Goal: Task Accomplishment & Management: Manage account settings

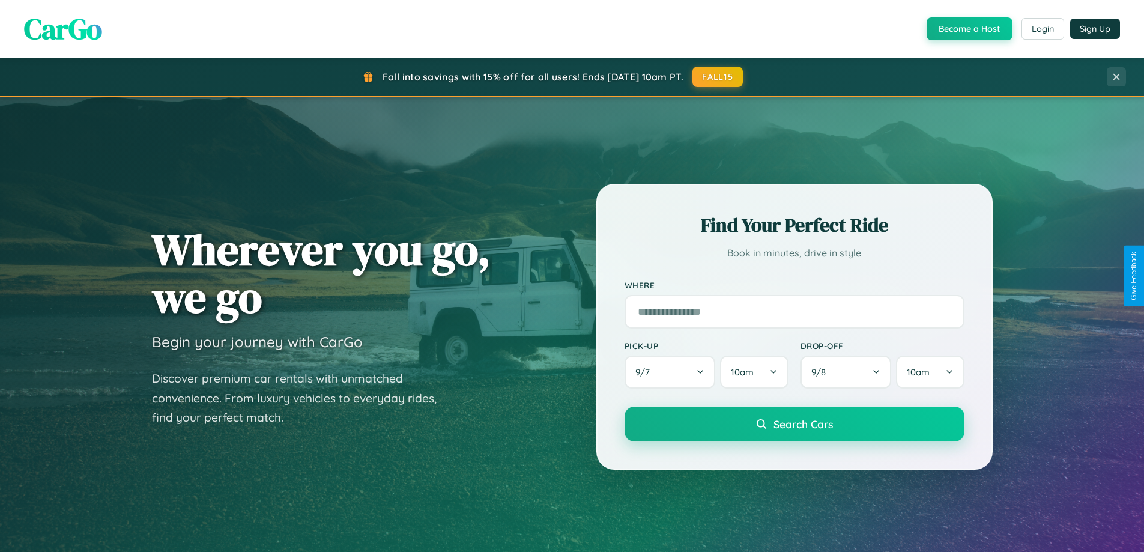
scroll to position [2310, 0]
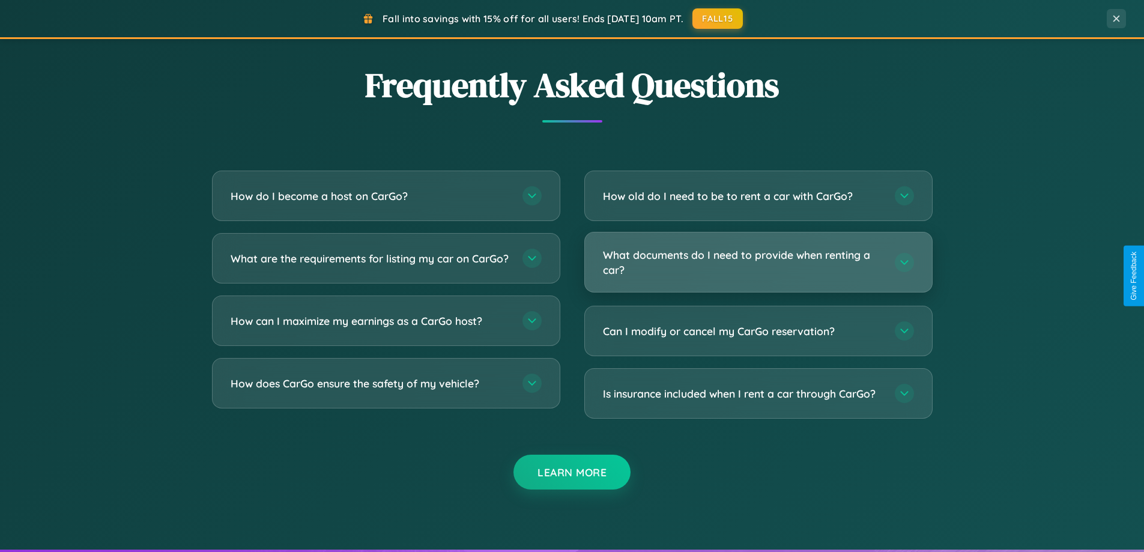
click at [758, 262] on h3 "What documents do I need to provide when renting a car?" at bounding box center [743, 261] width 280 height 29
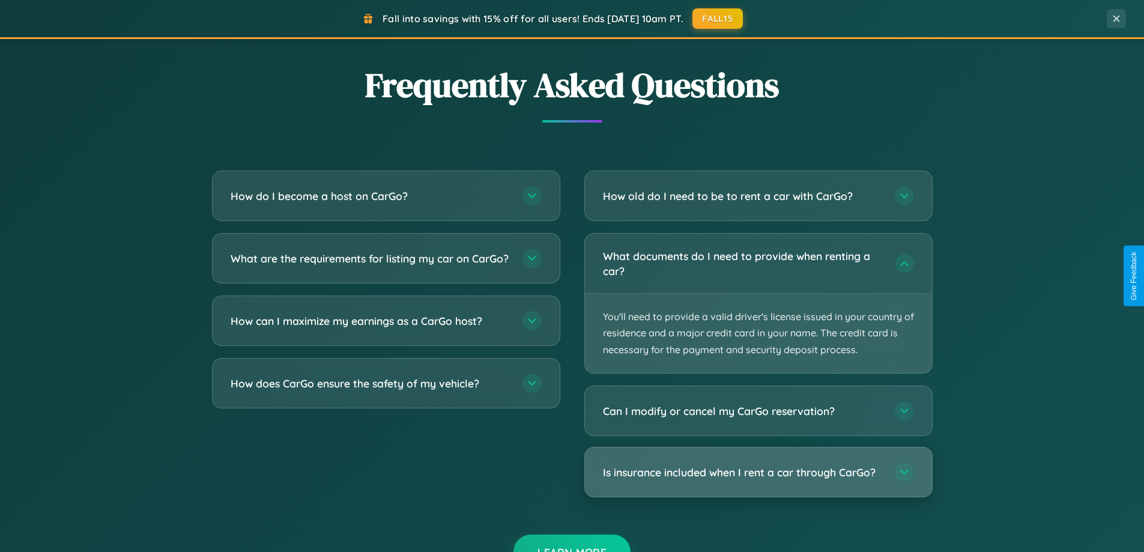
click at [758, 472] on h3 "Is insurance included when I rent a car through CarGo?" at bounding box center [743, 472] width 280 height 15
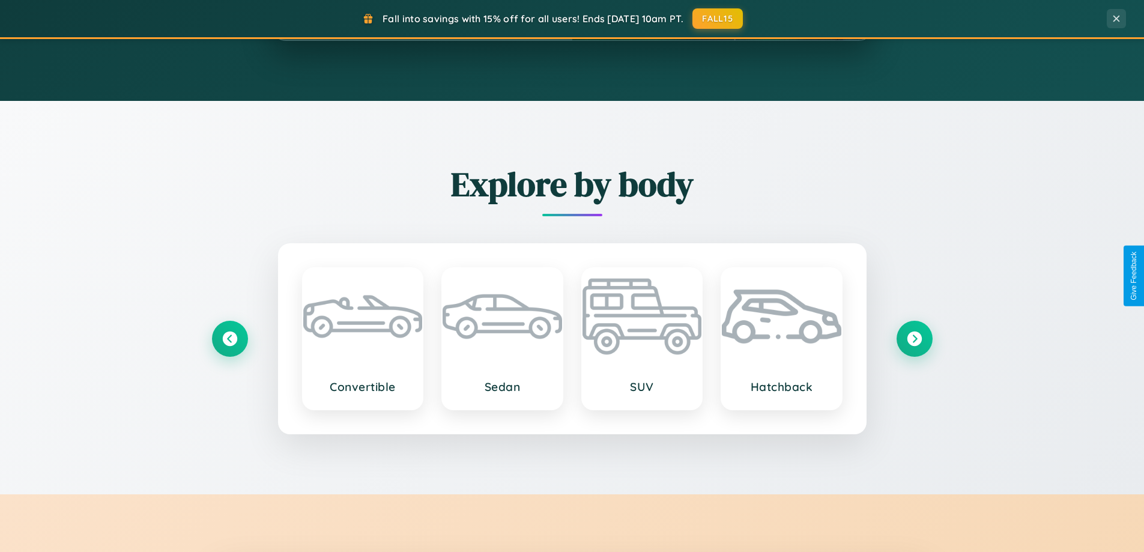
scroll to position [0, 0]
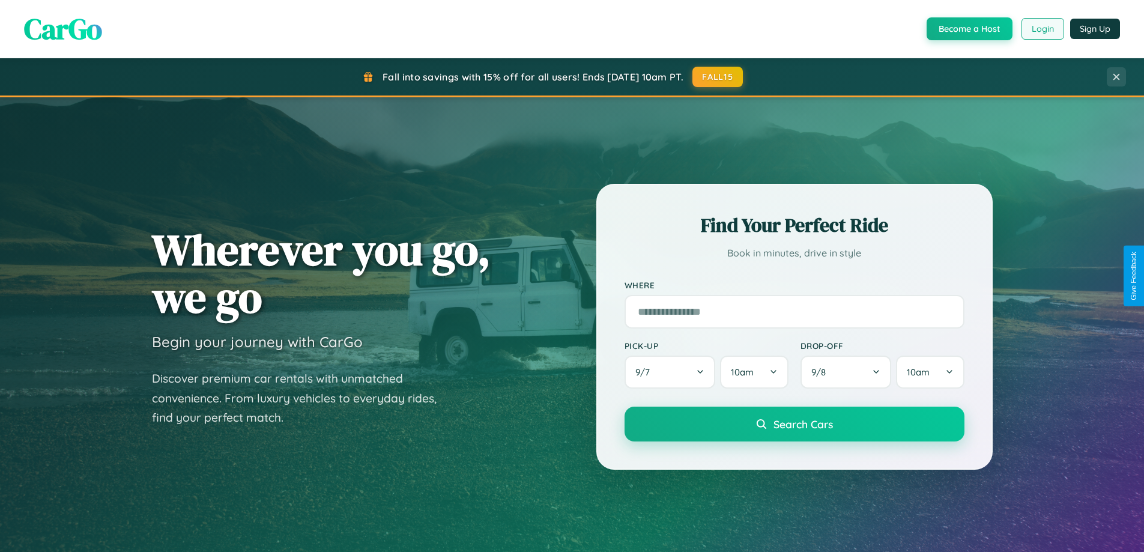
click at [1042, 29] on button "Login" at bounding box center [1042, 29] width 43 height 22
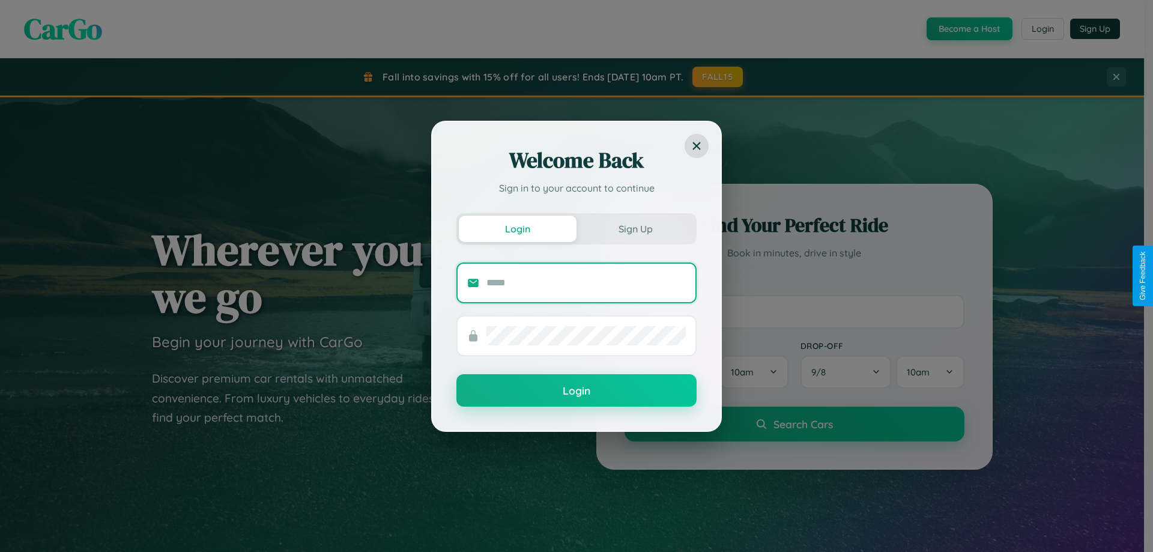
click at [586, 282] on input "text" at bounding box center [585, 282] width 199 height 19
type input "**********"
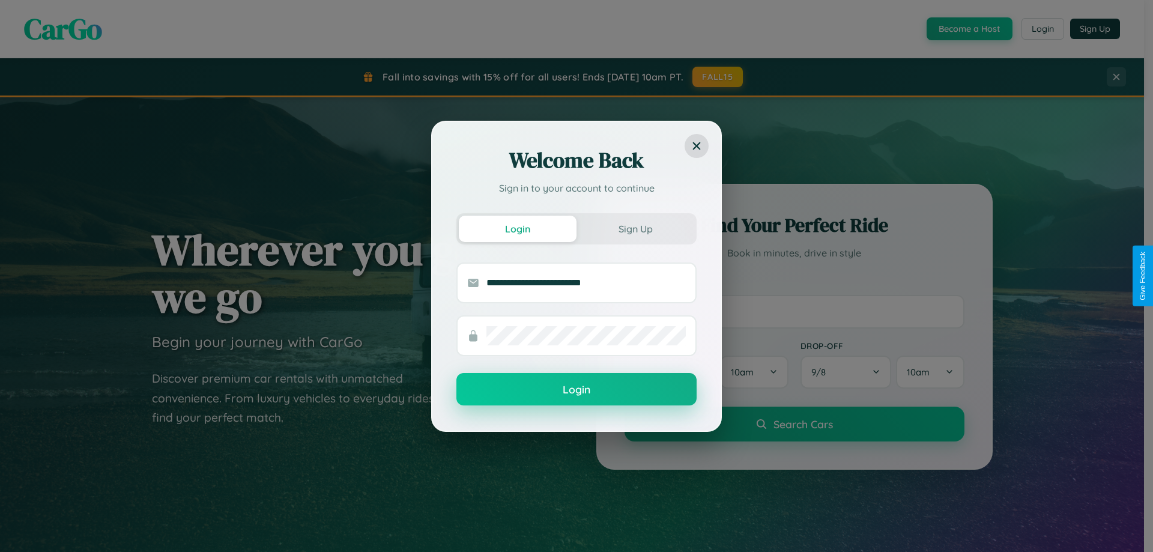
click at [576, 390] on button "Login" at bounding box center [576, 389] width 240 height 32
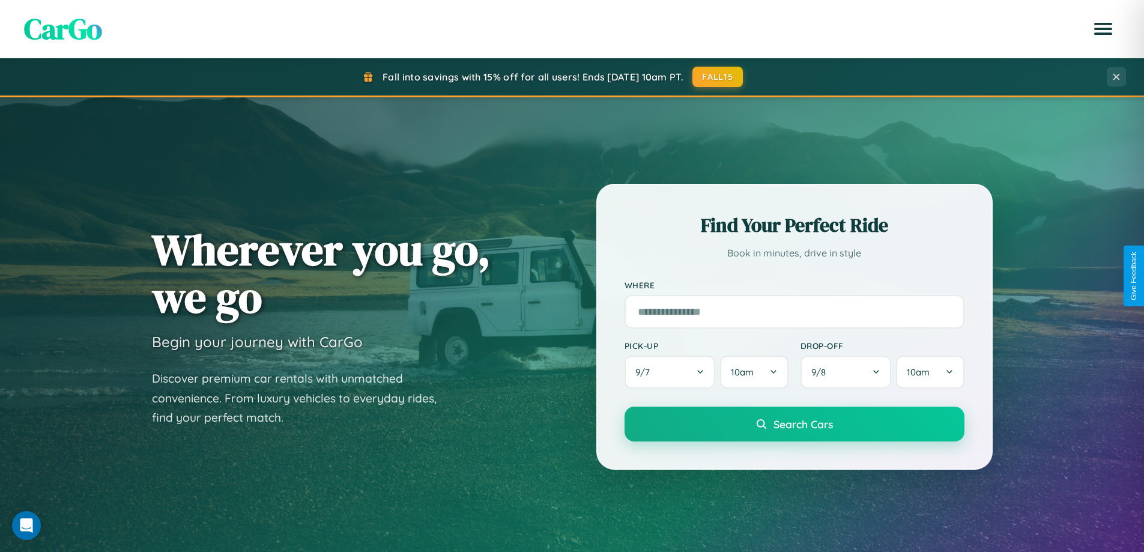
scroll to position [517, 0]
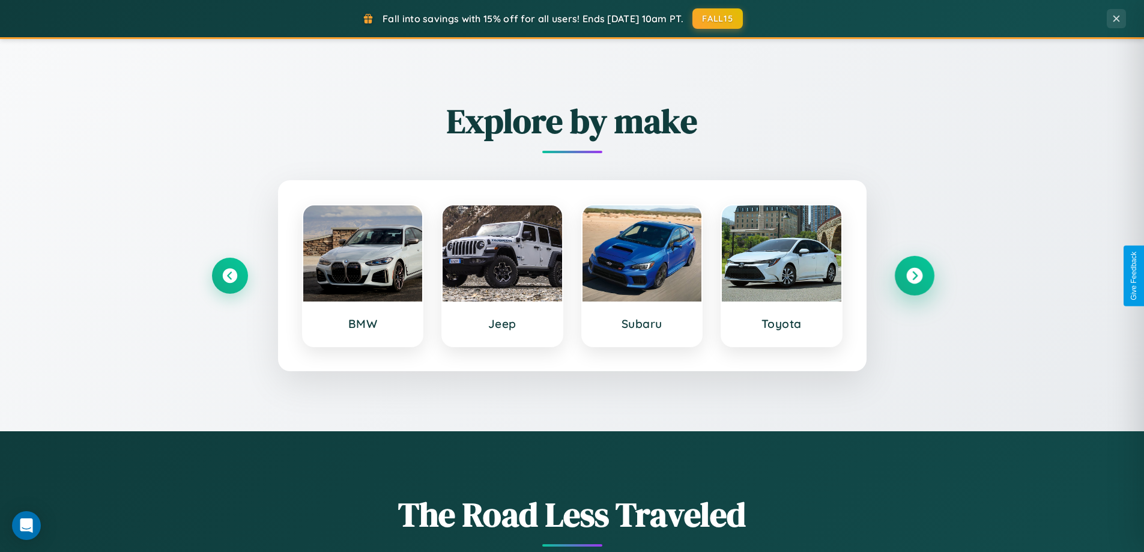
click at [914, 276] on icon at bounding box center [914, 276] width 16 height 16
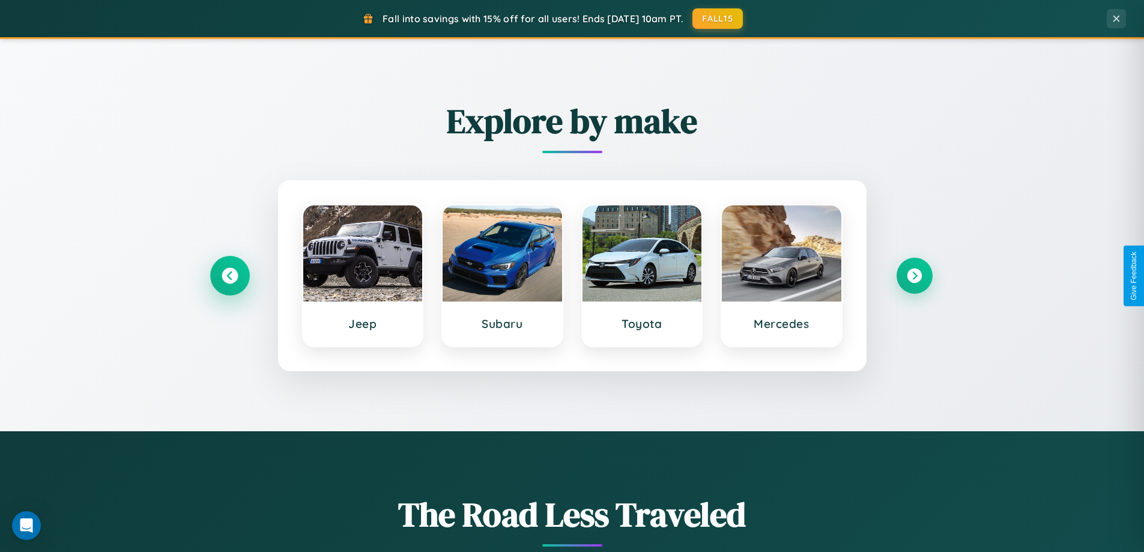
click at [229, 276] on icon at bounding box center [230, 276] width 16 height 16
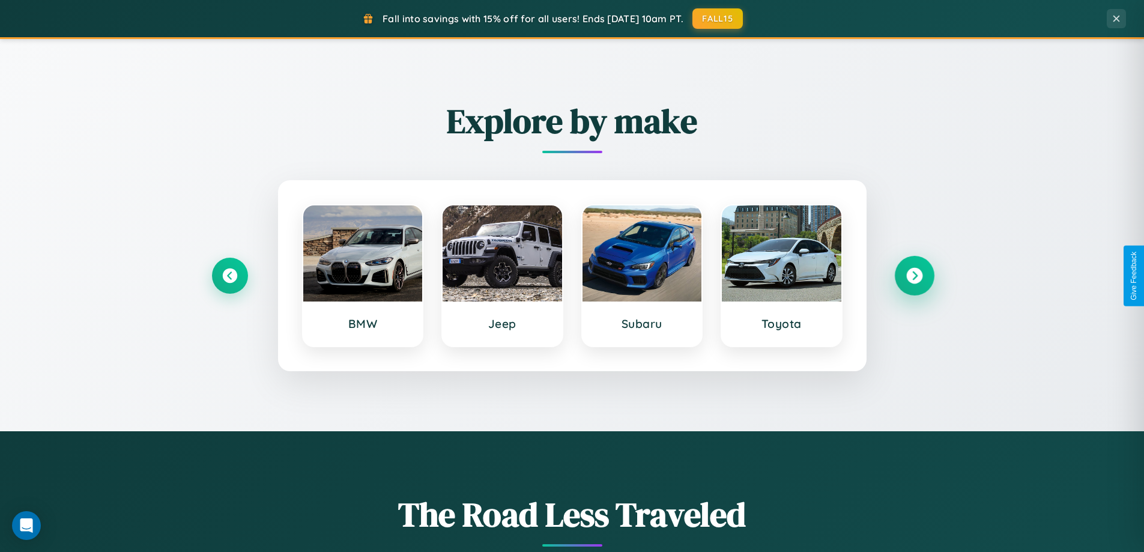
click at [914, 276] on icon at bounding box center [914, 276] width 16 height 16
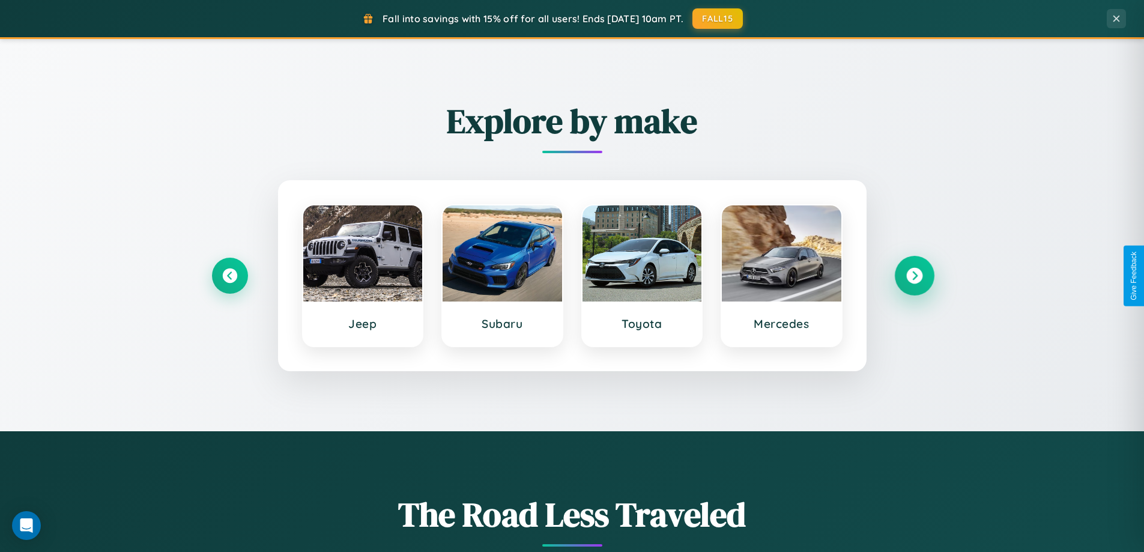
click at [914, 276] on icon at bounding box center [914, 276] width 16 height 16
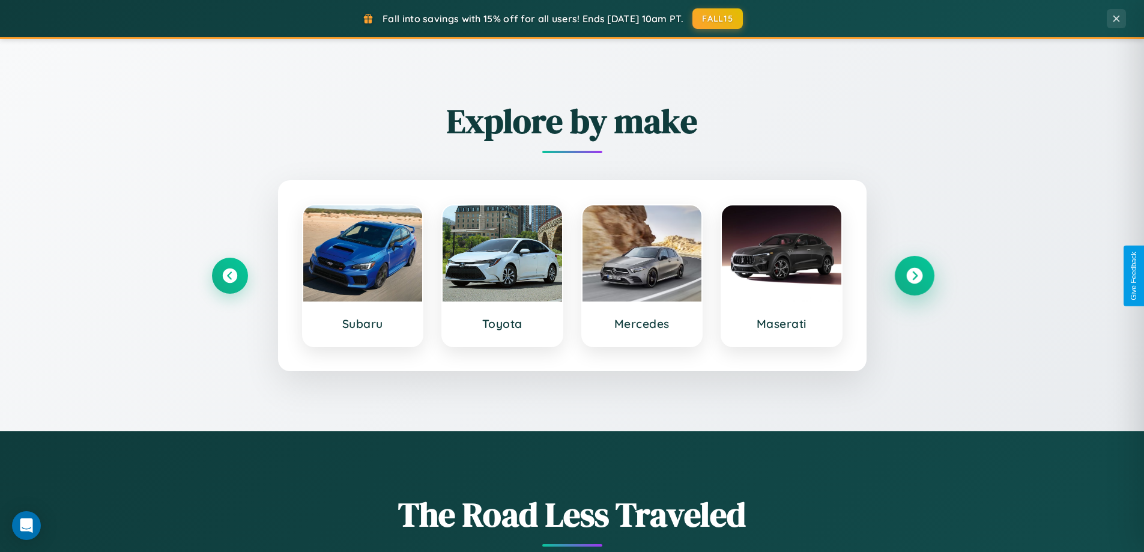
click at [914, 276] on icon at bounding box center [914, 276] width 16 height 16
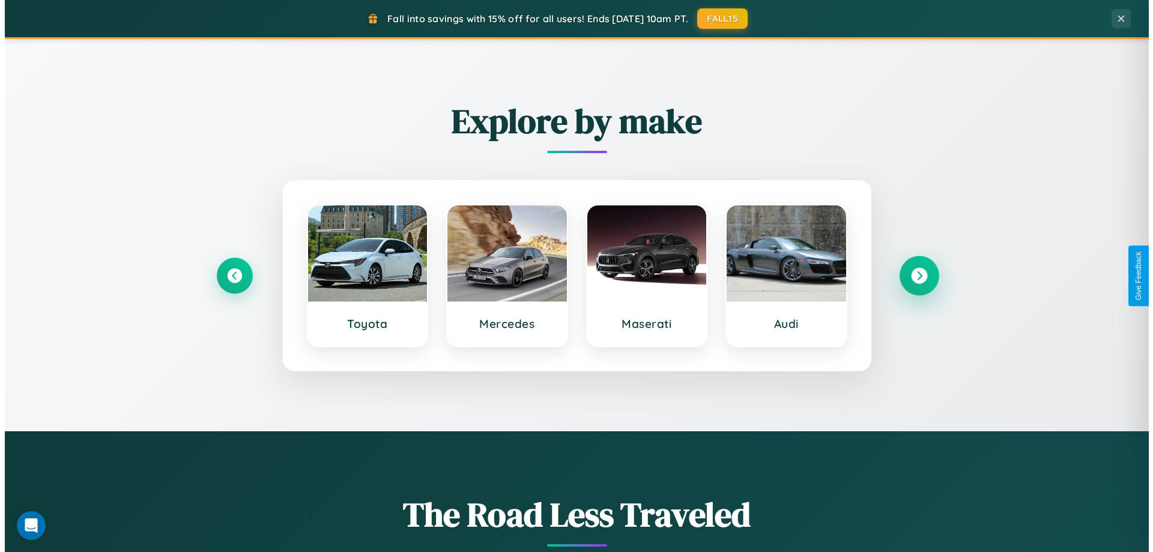
scroll to position [0, 0]
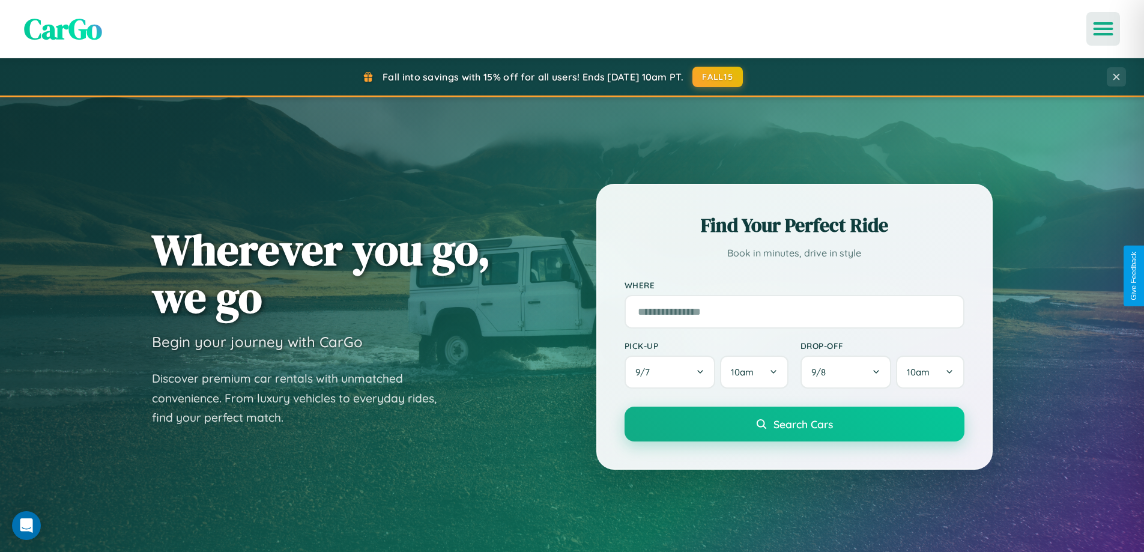
click at [1103, 29] on icon "Open menu" at bounding box center [1102, 28] width 17 height 11
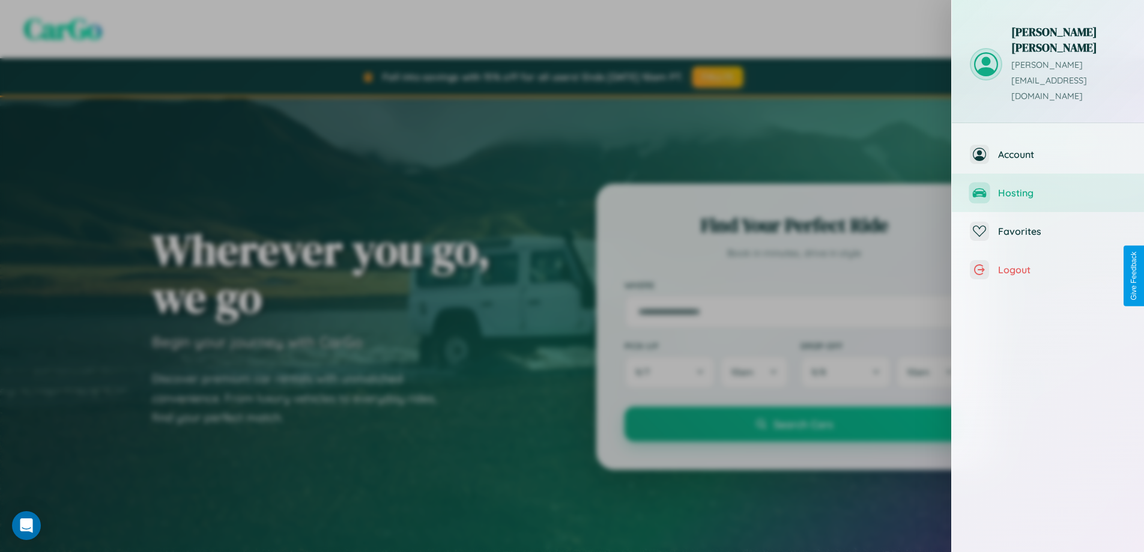
click at [1048, 187] on span "Hosting" at bounding box center [1062, 193] width 128 height 12
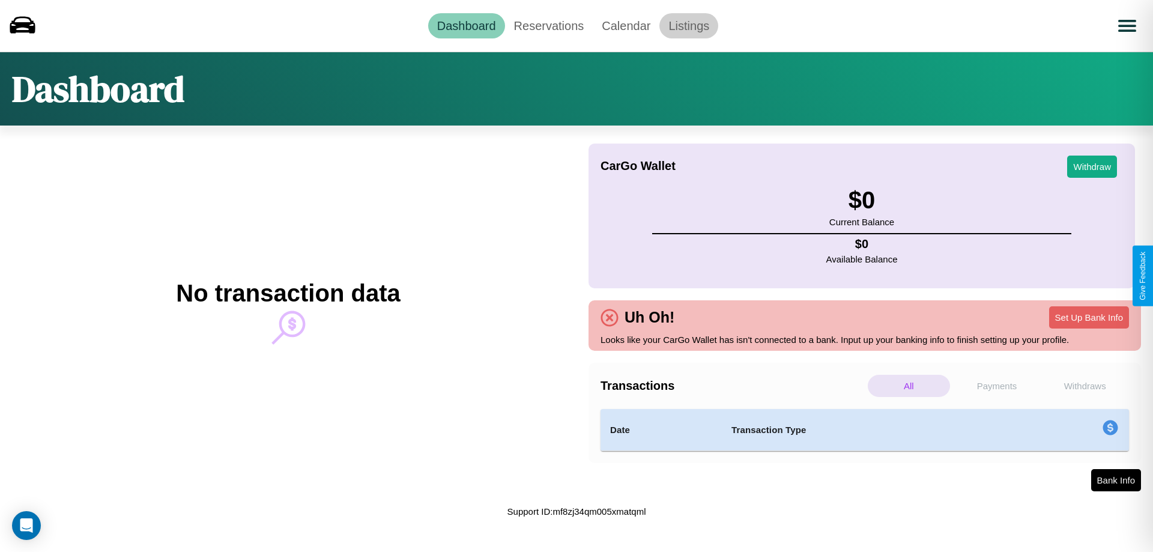
click at [689, 25] on link "Listings" at bounding box center [688, 25] width 59 height 25
